Goal: Manage account settings

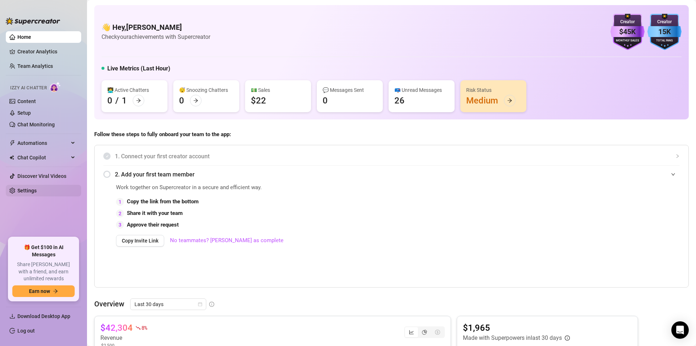
click at [36, 191] on link "Settings" at bounding box center [26, 190] width 19 height 6
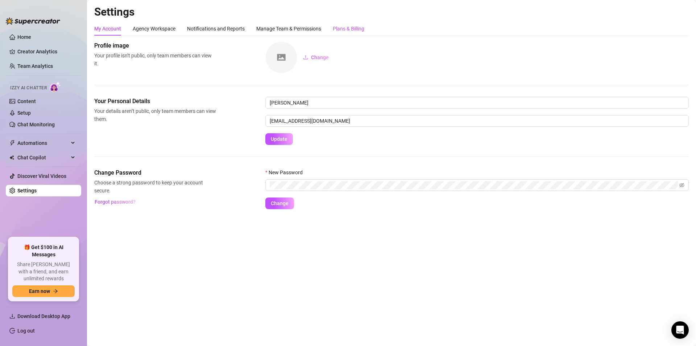
click at [342, 27] on div "Plans & Billing" at bounding box center [349, 29] width 32 height 8
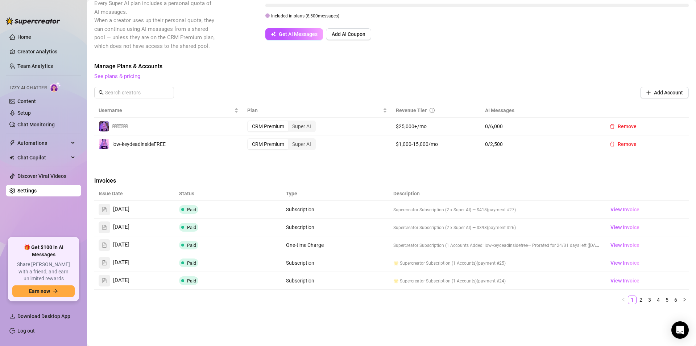
scroll to position [201, 0]
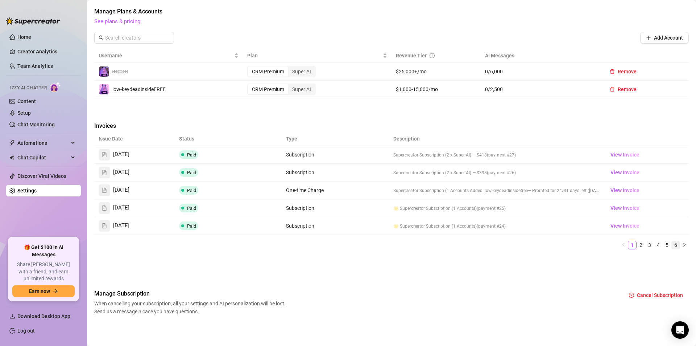
click at [672, 243] on link "6" at bounding box center [676, 245] width 8 height 8
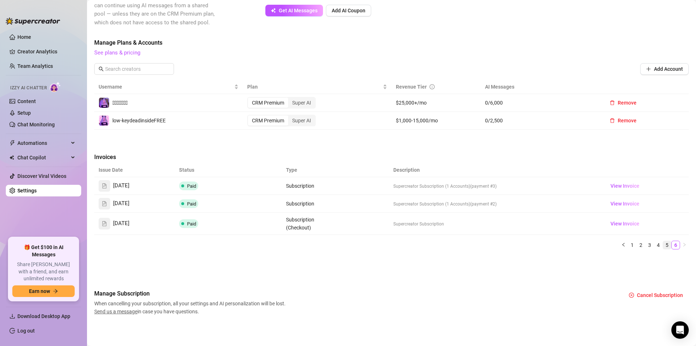
click at [663, 244] on link "5" at bounding box center [667, 245] width 8 height 8
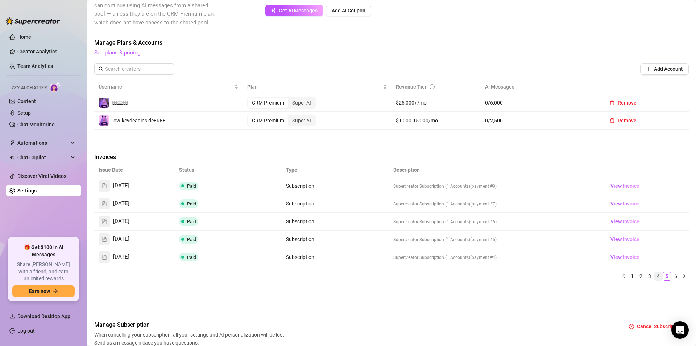
click at [655, 273] on link "4" at bounding box center [659, 276] width 8 height 8
click at [646, 274] on link "3" at bounding box center [650, 276] width 8 height 8
click at [637, 273] on link "2" at bounding box center [641, 276] width 8 height 8
